Goal: Navigation & Orientation: Find specific page/section

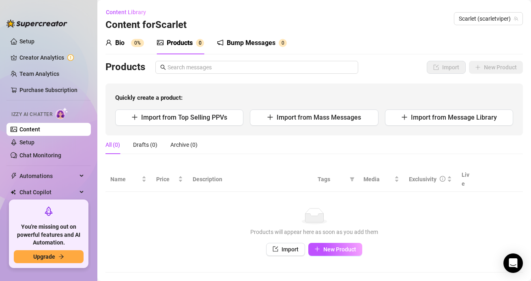
scroll to position [6, 0]
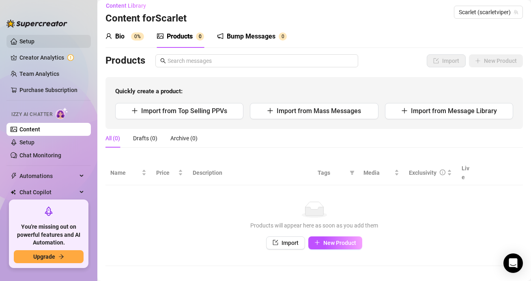
click at [19, 44] on link "Setup" at bounding box center [26, 41] width 15 height 6
